Goal: Navigation & Orientation: Find specific page/section

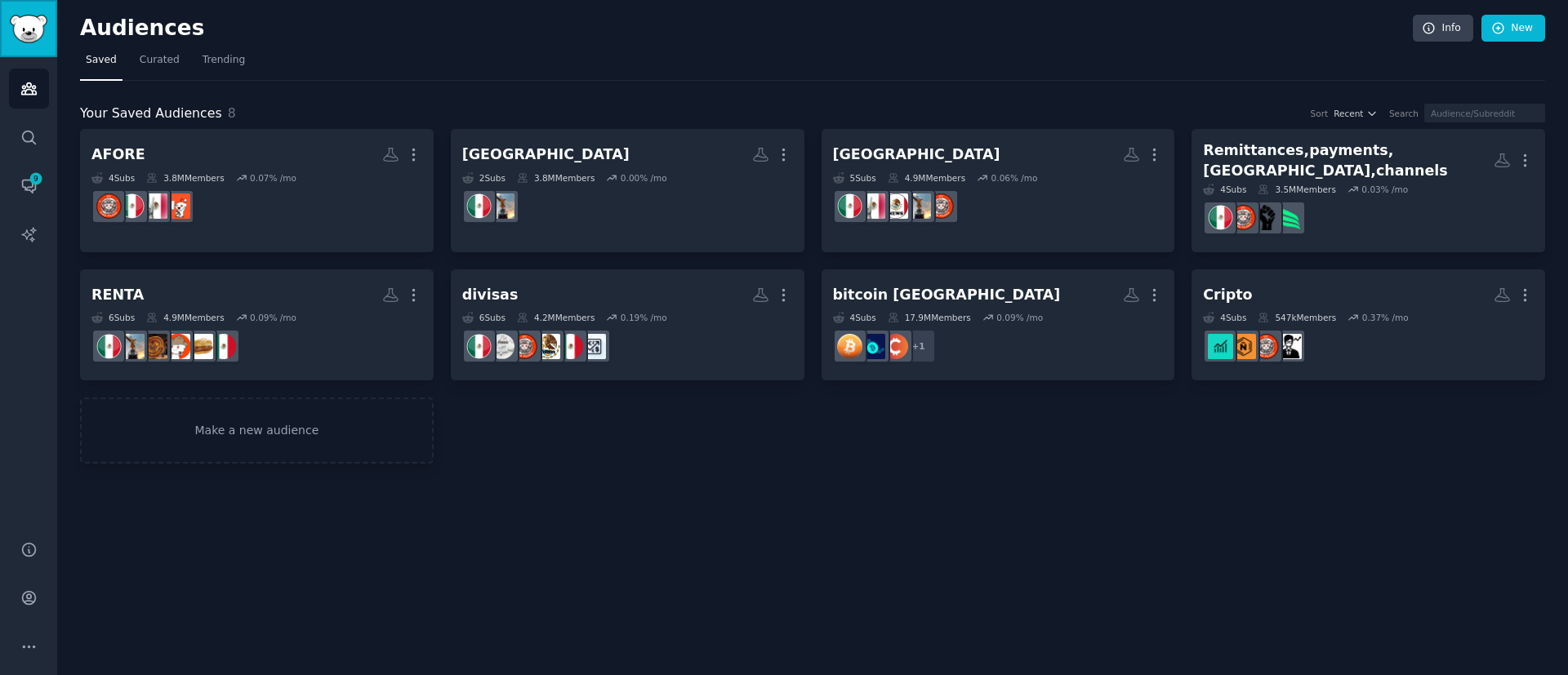
click at [38, 39] on img "Sidebar" at bounding box center [28, 29] width 37 height 28
click at [27, 140] on icon "Sidebar" at bounding box center [29, 137] width 13 height 13
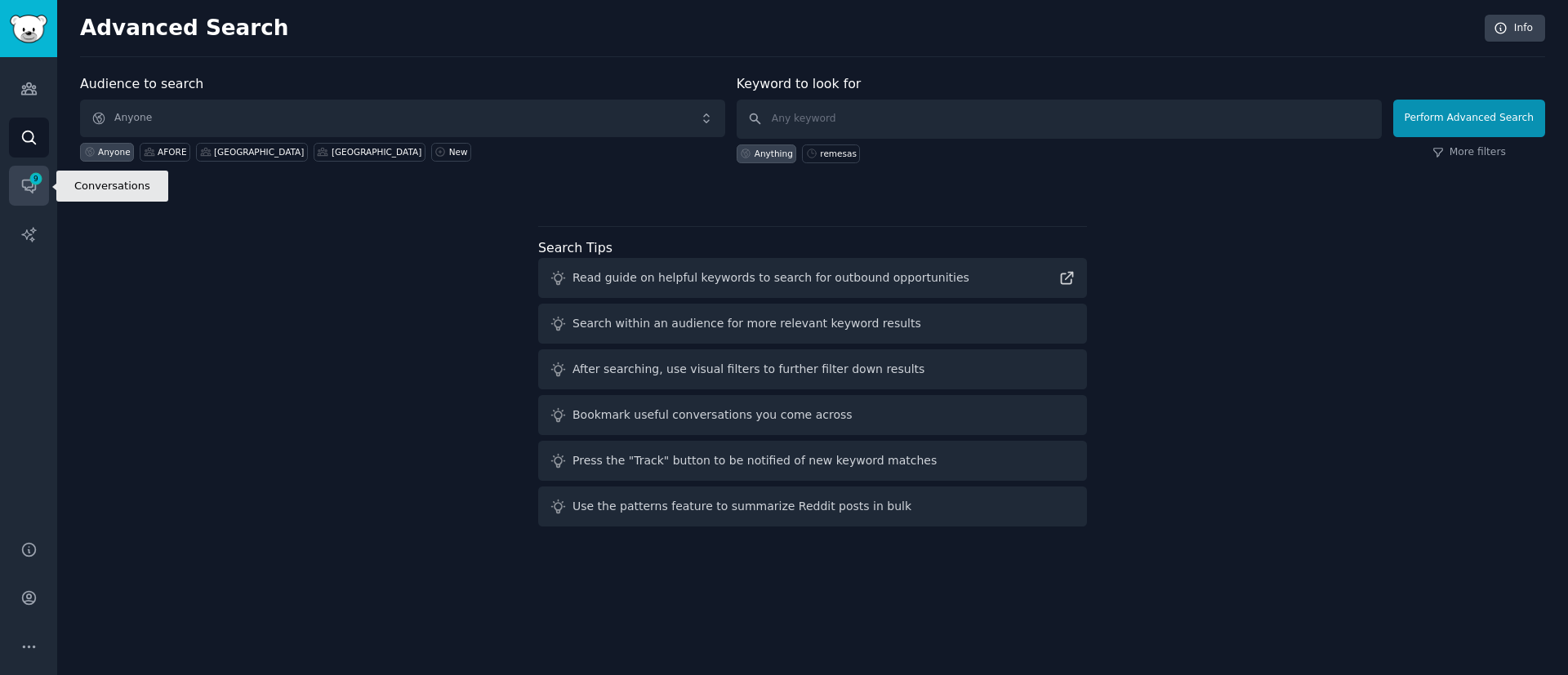
click at [22, 177] on icon "Sidebar" at bounding box center [29, 185] width 17 height 17
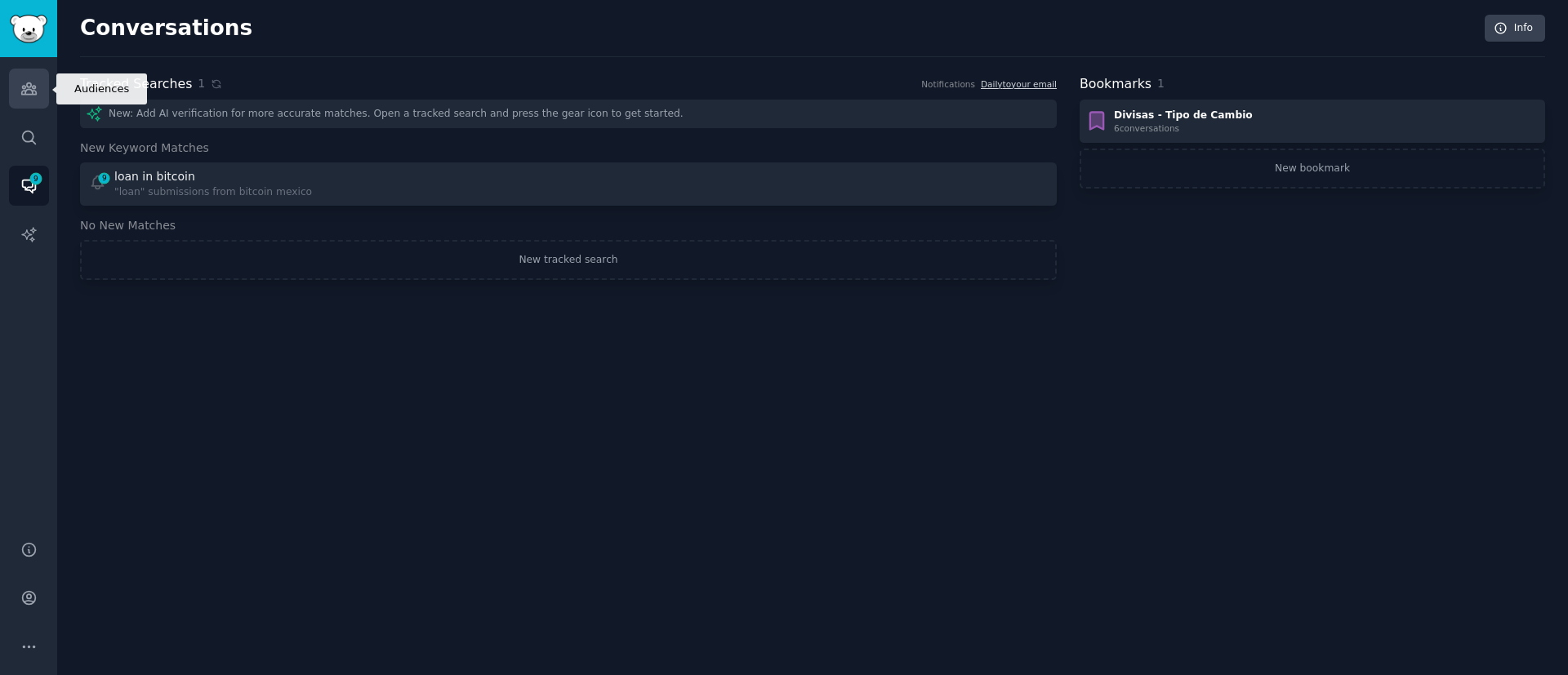
click at [32, 83] on icon "Sidebar" at bounding box center [29, 88] width 17 height 17
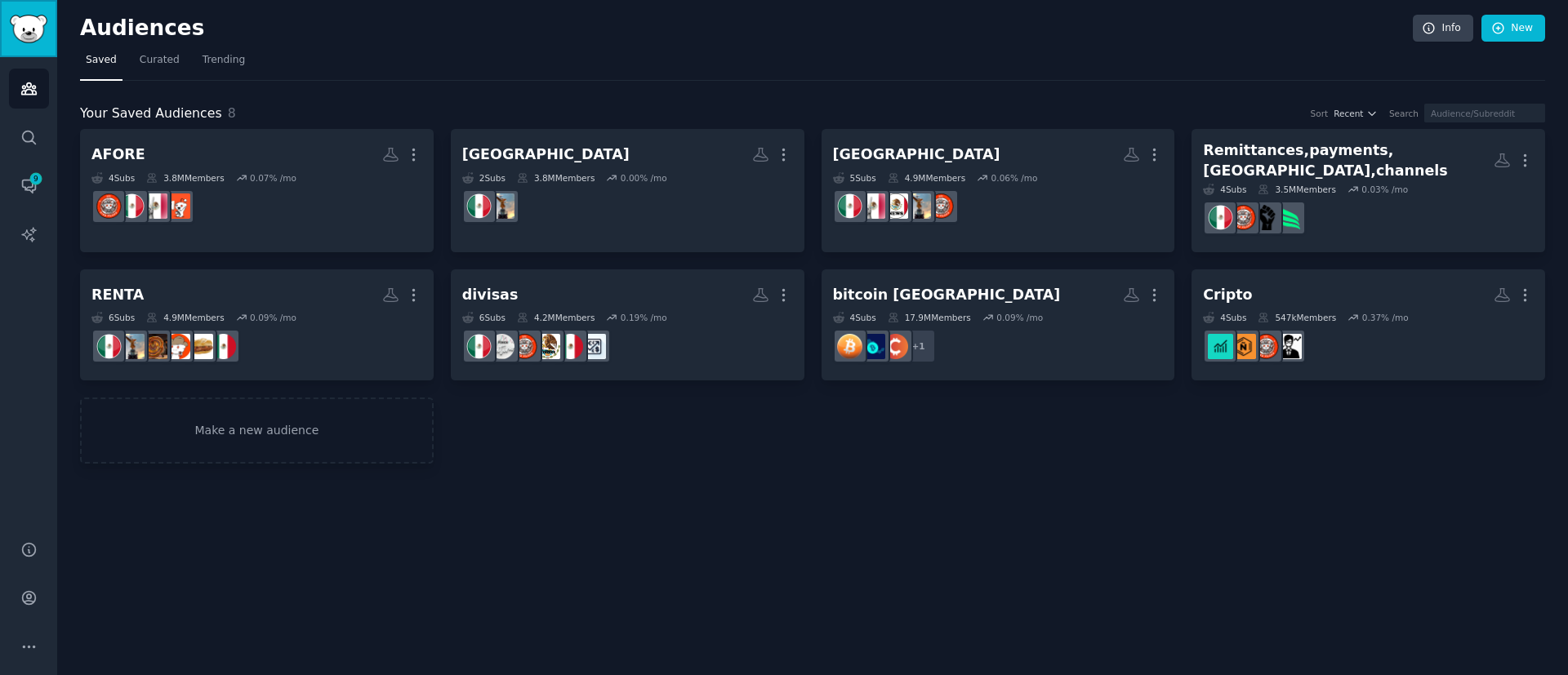
click at [35, 23] on img "Sidebar" at bounding box center [28, 29] width 37 height 28
click at [160, 70] on link "Curated" at bounding box center [159, 64] width 51 height 33
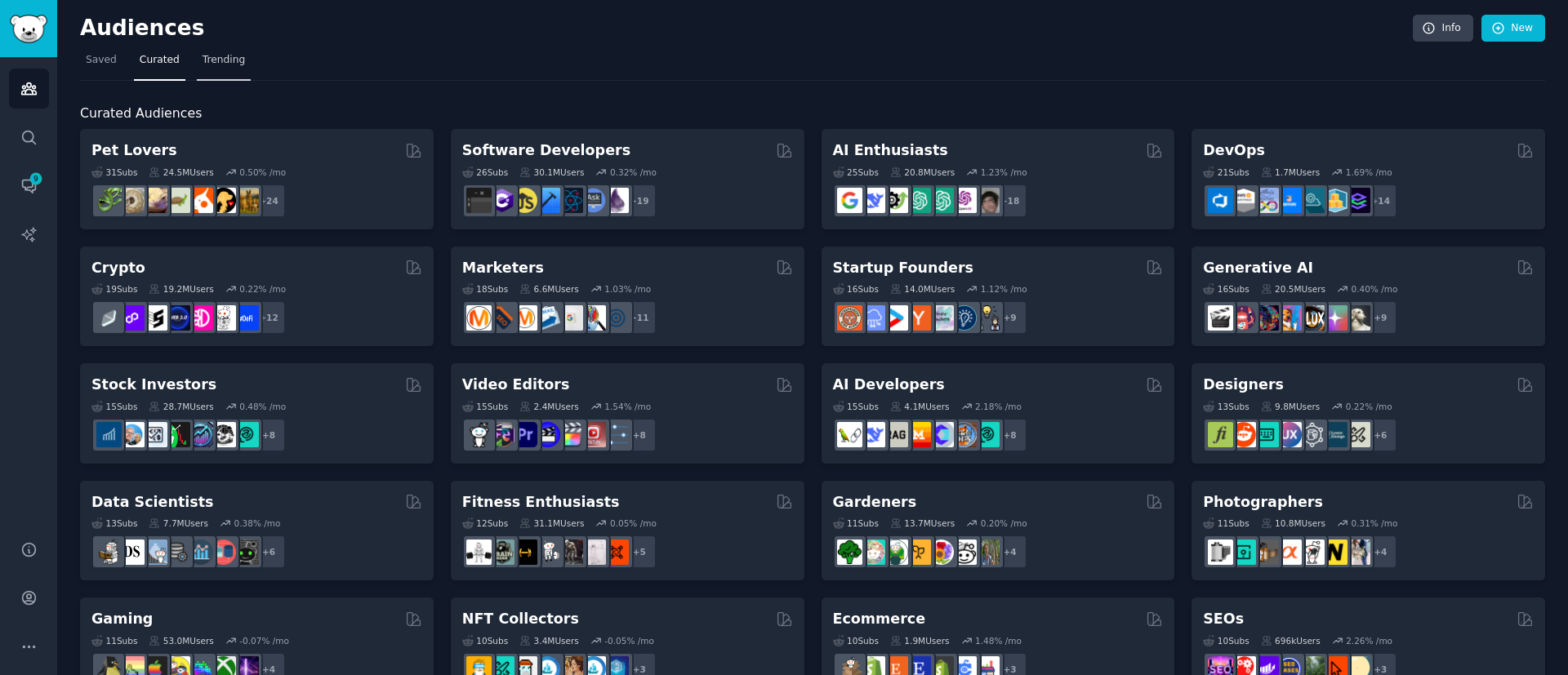
click at [210, 66] on span "Trending" at bounding box center [223, 61] width 42 height 15
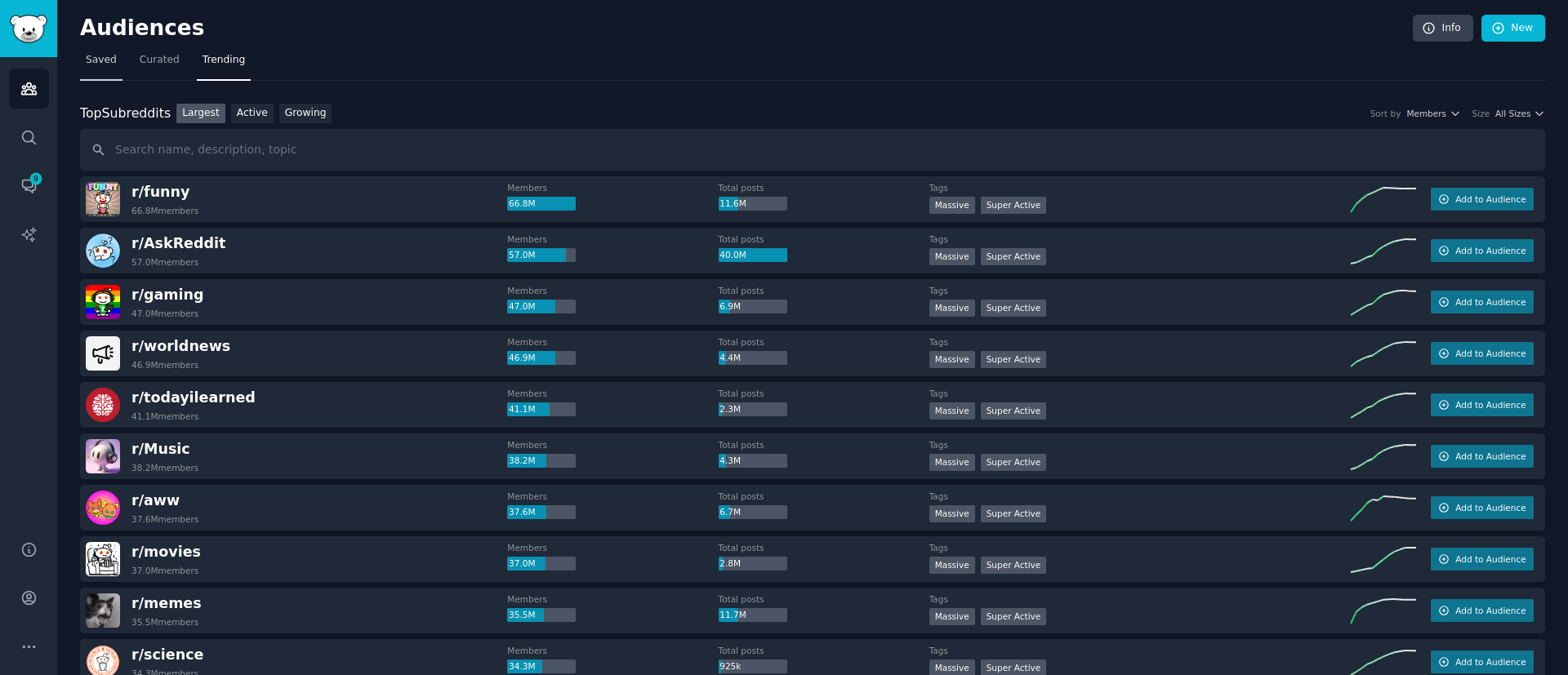
click at [96, 65] on span "Saved" at bounding box center [100, 61] width 31 height 15
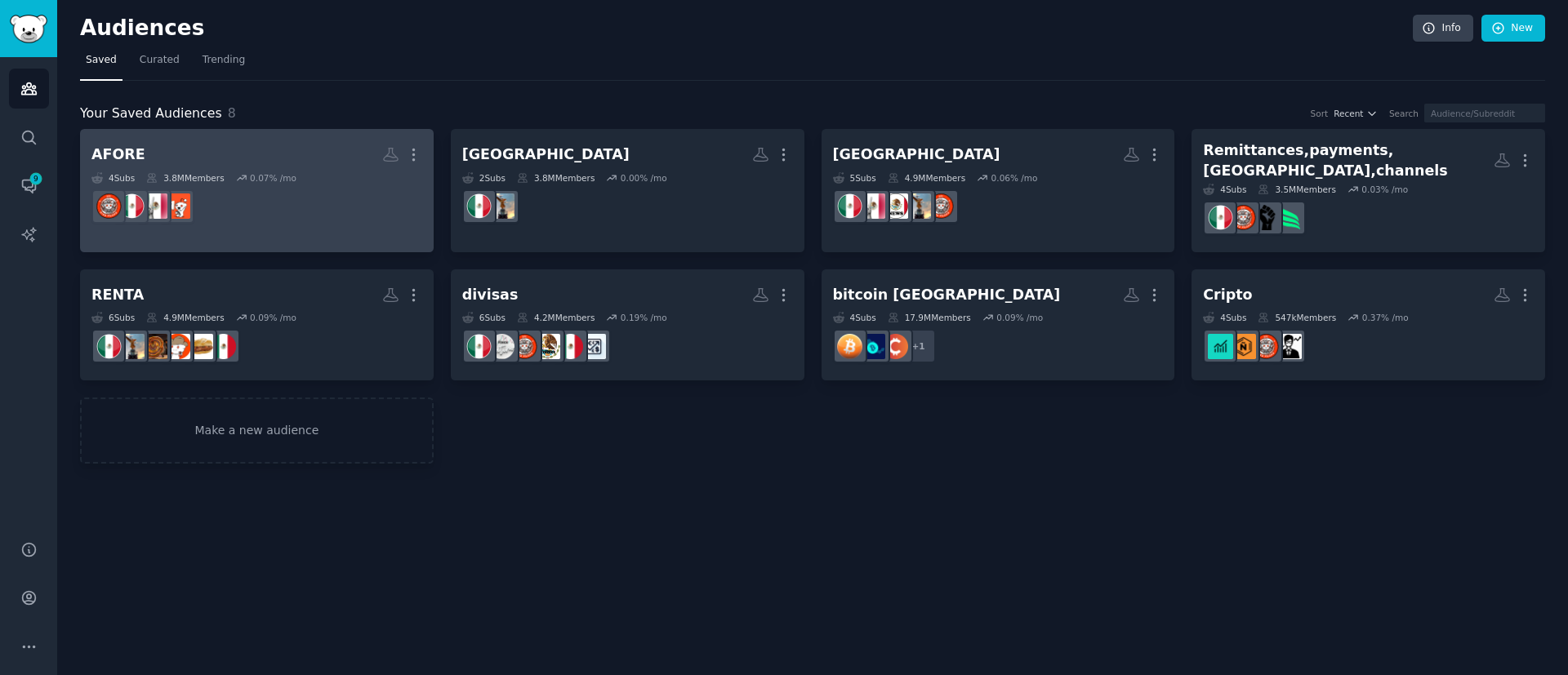
click at [296, 183] on dd "r/MexicoFinanciero" at bounding box center [257, 206] width 331 height 46
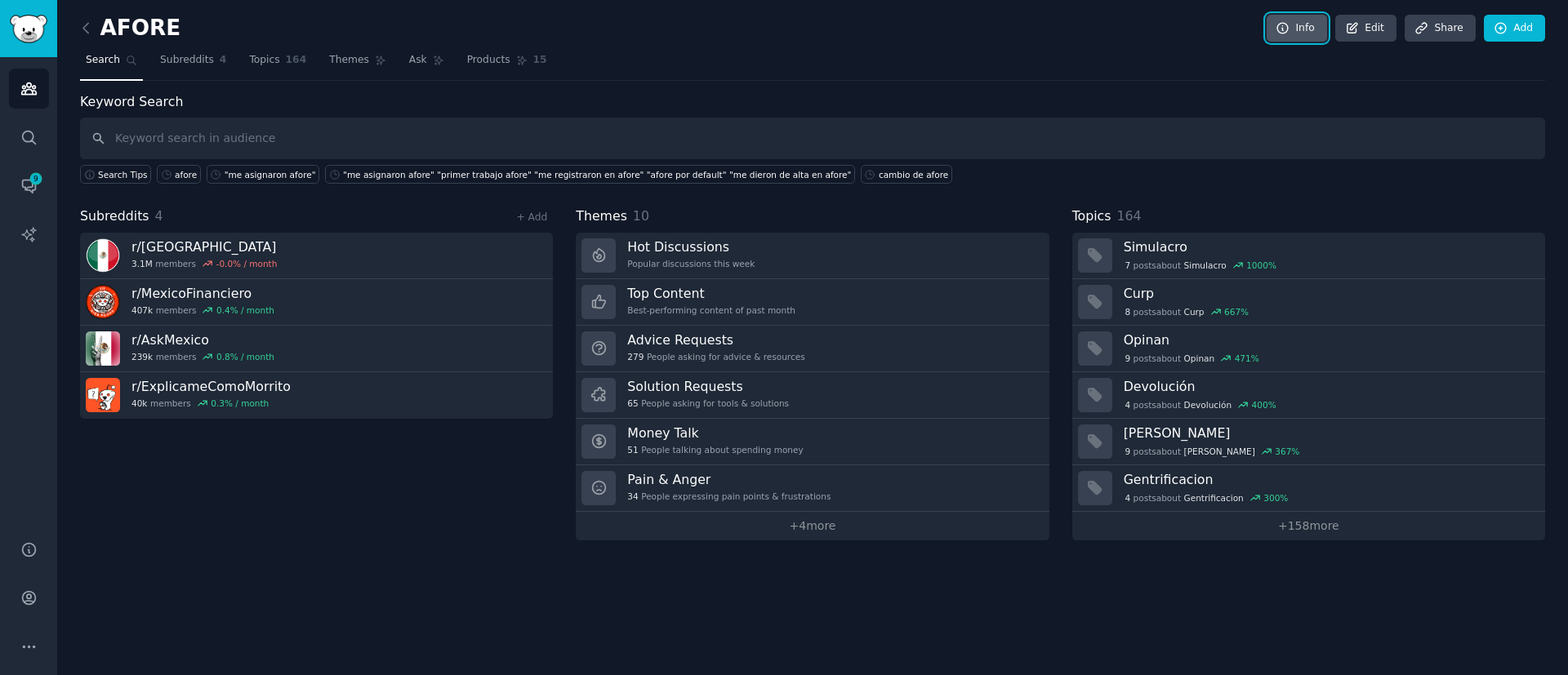
click at [1314, 35] on link "Info" at bounding box center [1296, 28] width 61 height 27
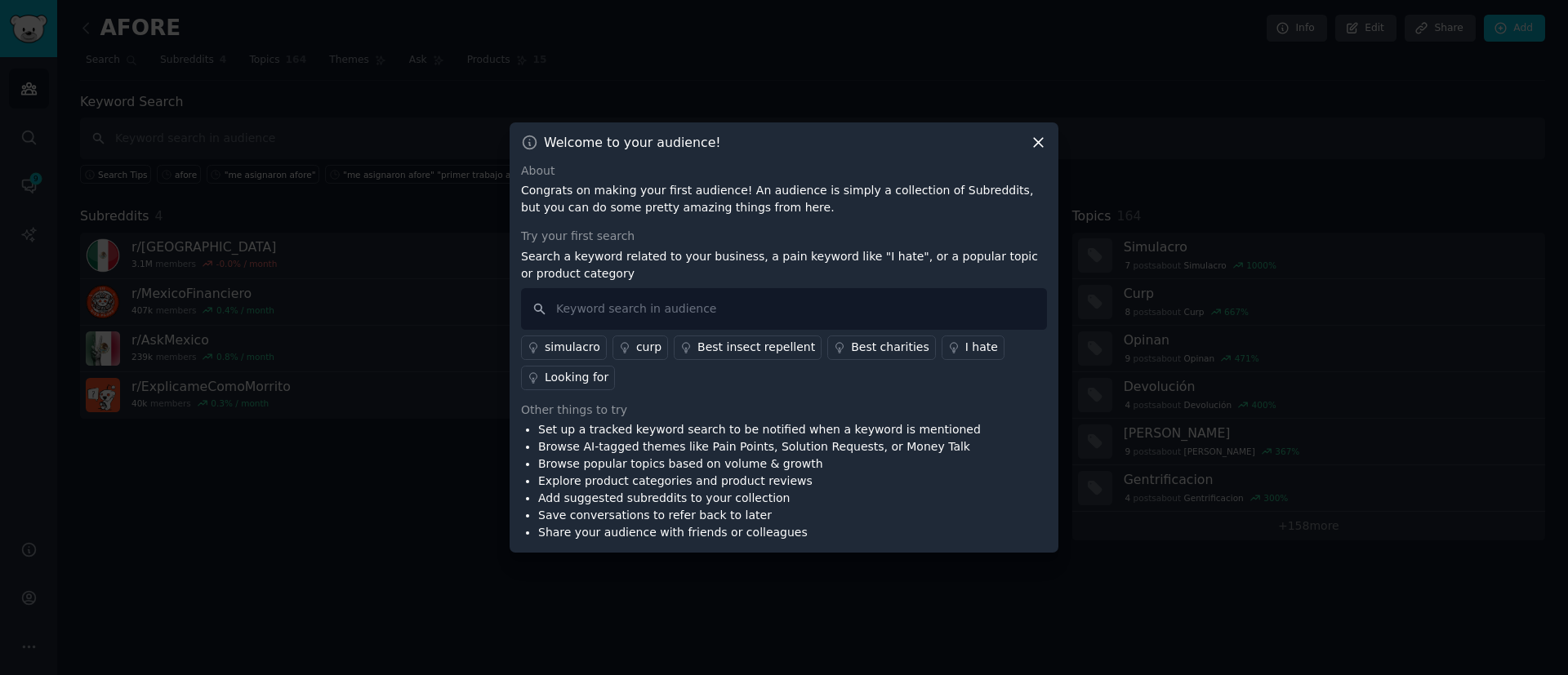
click at [1046, 137] on div "Welcome to your audience! About Congrats on making your first audience! An audi…" at bounding box center [783, 337] width 549 height 431
click at [1041, 139] on icon at bounding box center [1038, 142] width 17 height 17
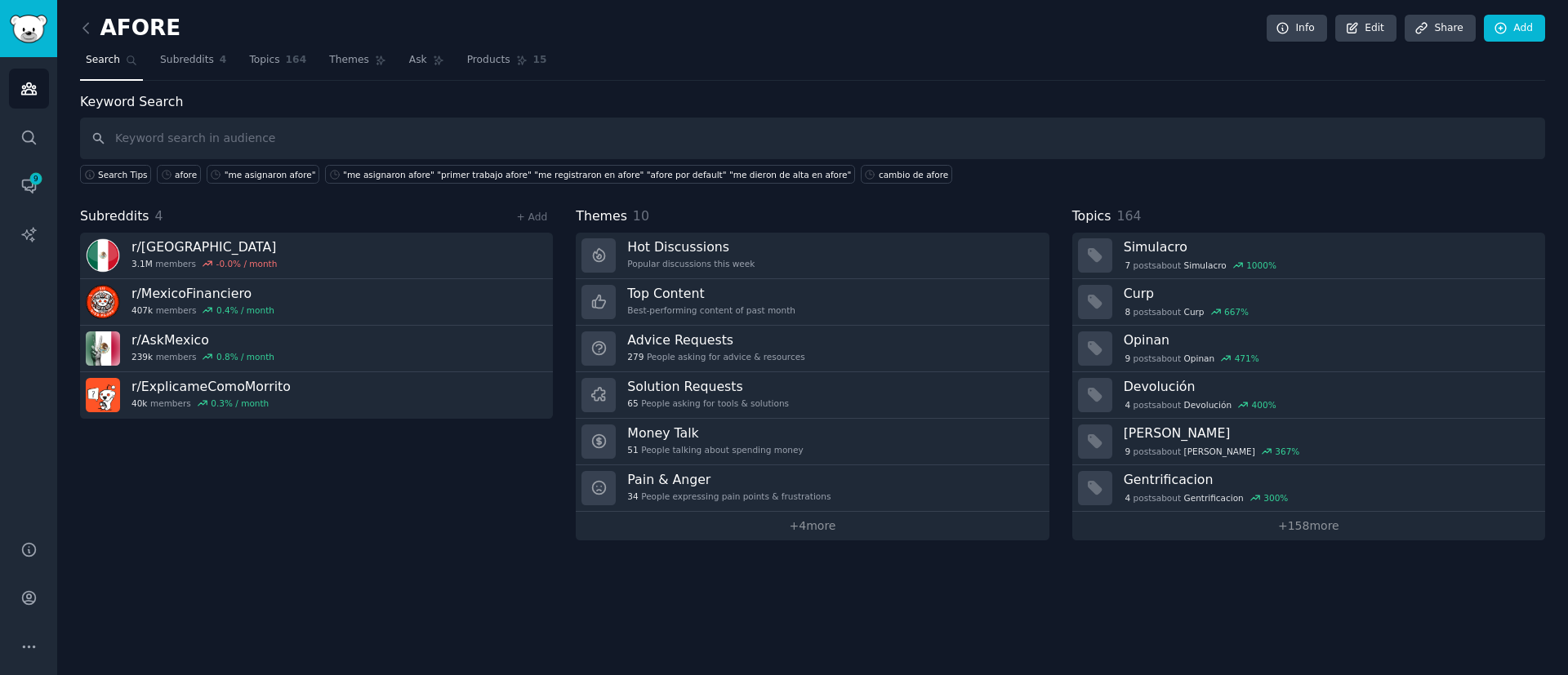
click at [827, 90] on div "AFORE Info Edit Share Add Search Subreddits 4 Topics 164 Themes Ask Products 15…" at bounding box center [812, 281] width 1465 height 517
